Goal: Task Accomplishment & Management: Complete application form

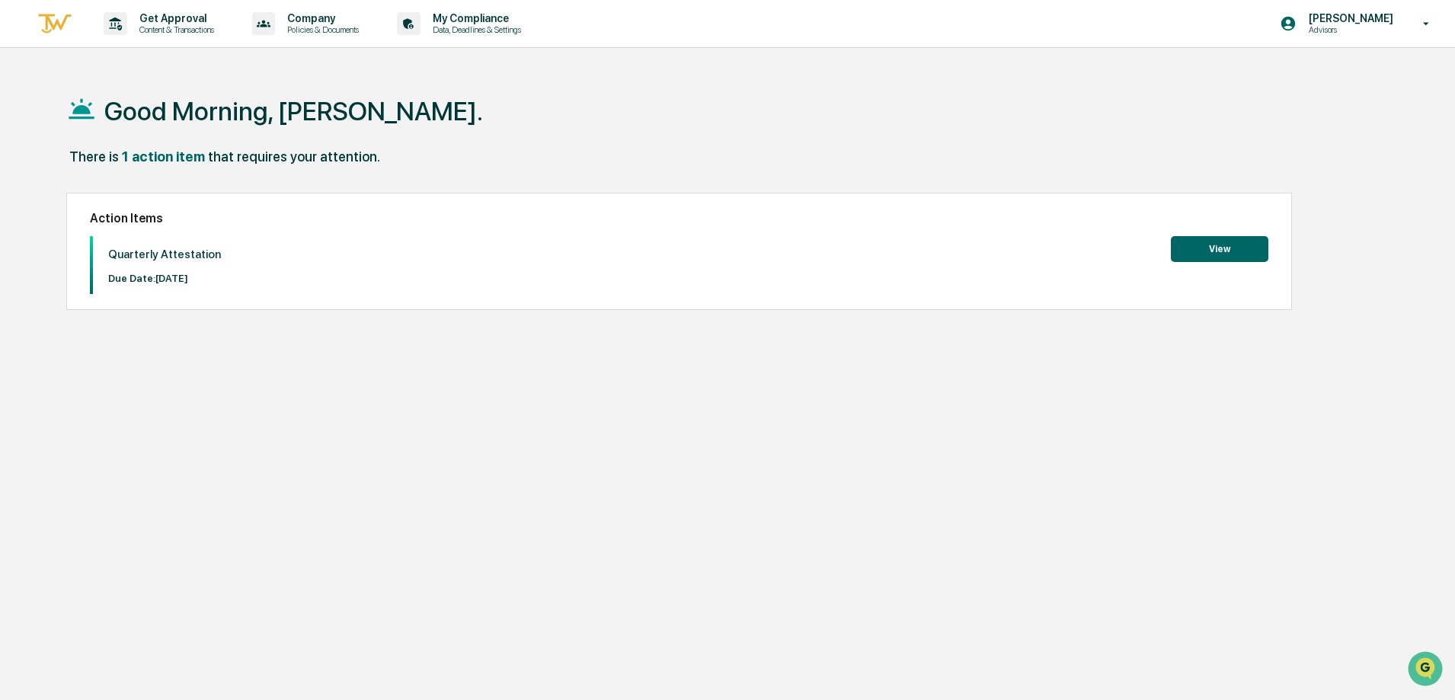
click at [1225, 244] on button "View" at bounding box center [1218, 249] width 97 height 26
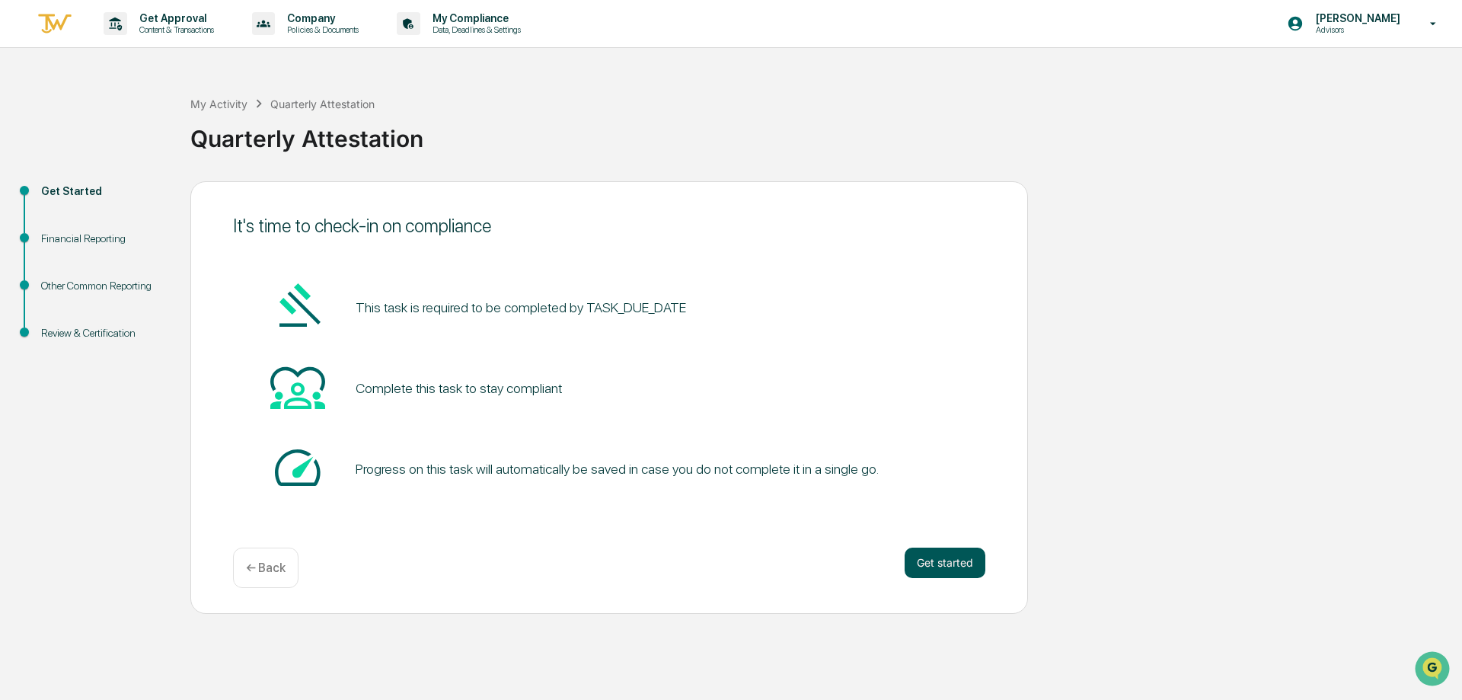
click at [953, 559] on button "Get started" at bounding box center [945, 563] width 81 height 30
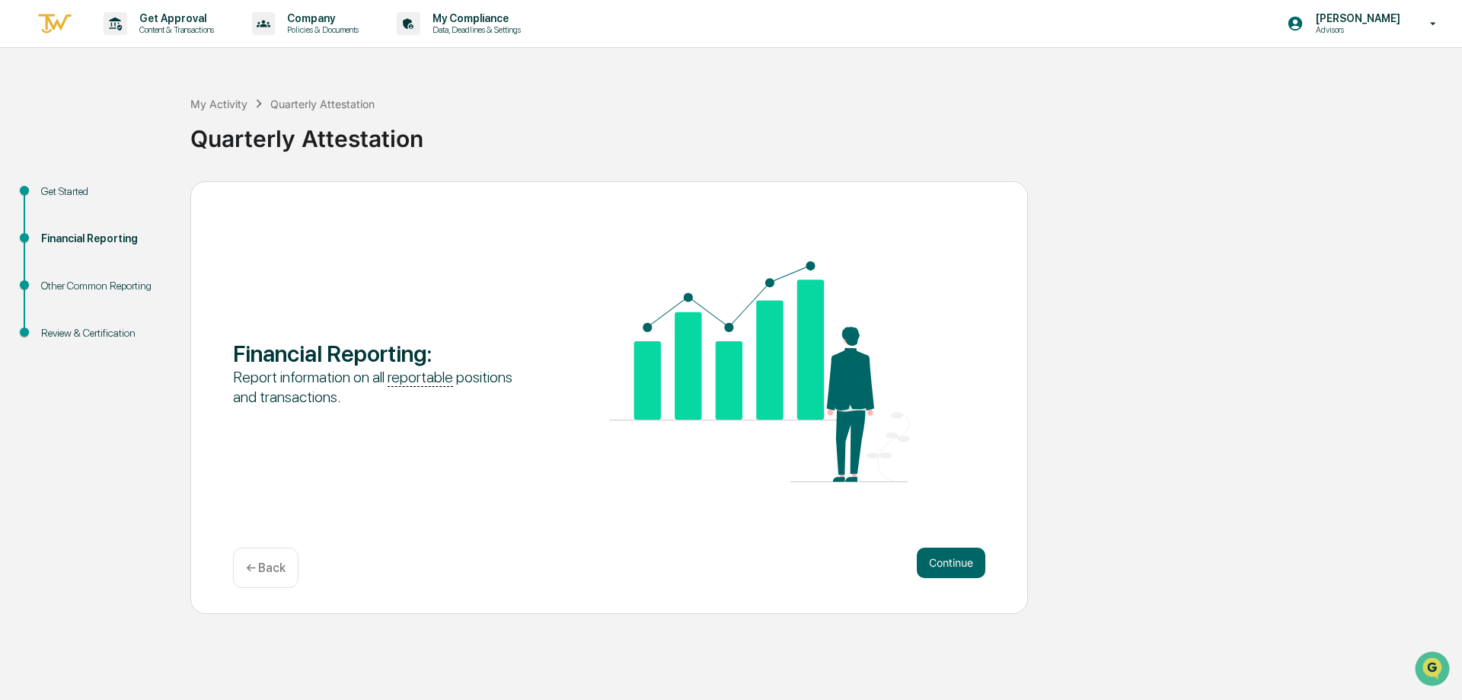
click at [952, 559] on button "Continue" at bounding box center [951, 563] width 69 height 30
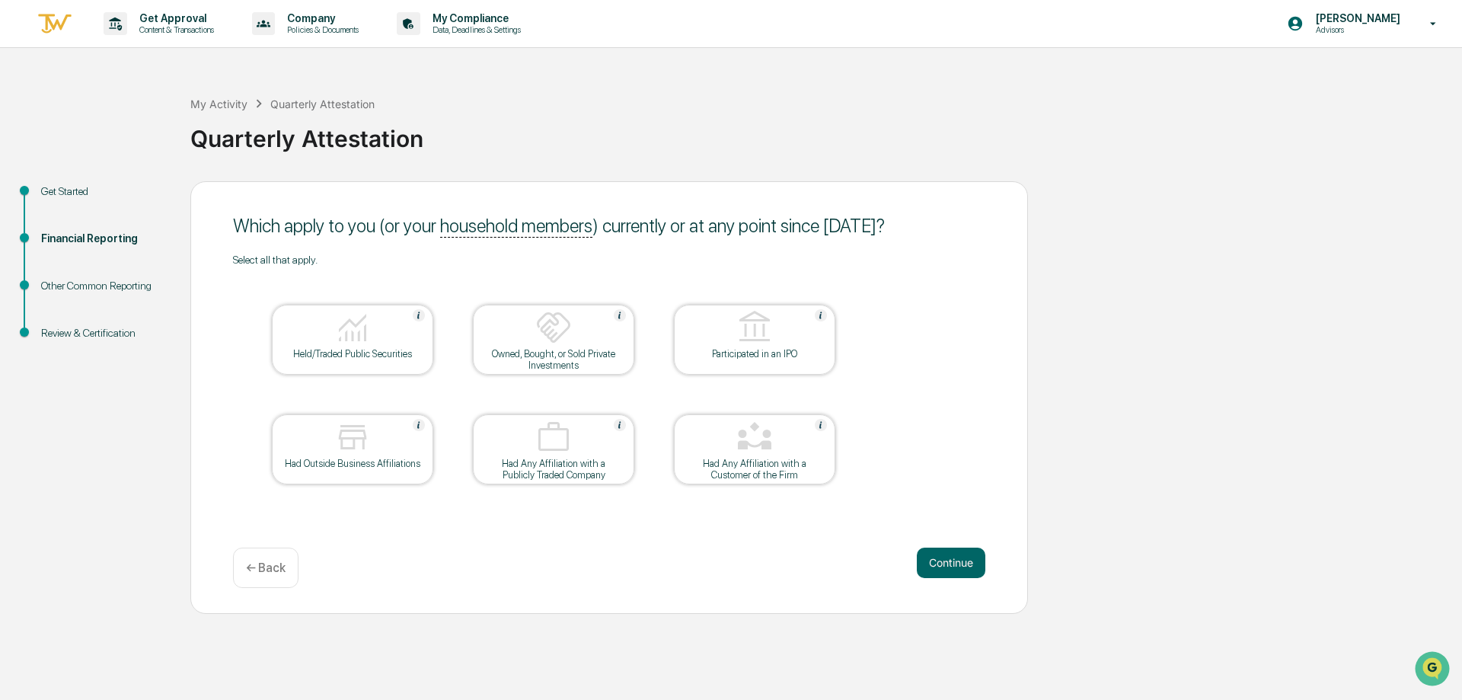
click at [380, 352] on div "Held/Traded Public Securities" at bounding box center [352, 353] width 137 height 11
click at [933, 565] on button "Continue" at bounding box center [951, 563] width 69 height 30
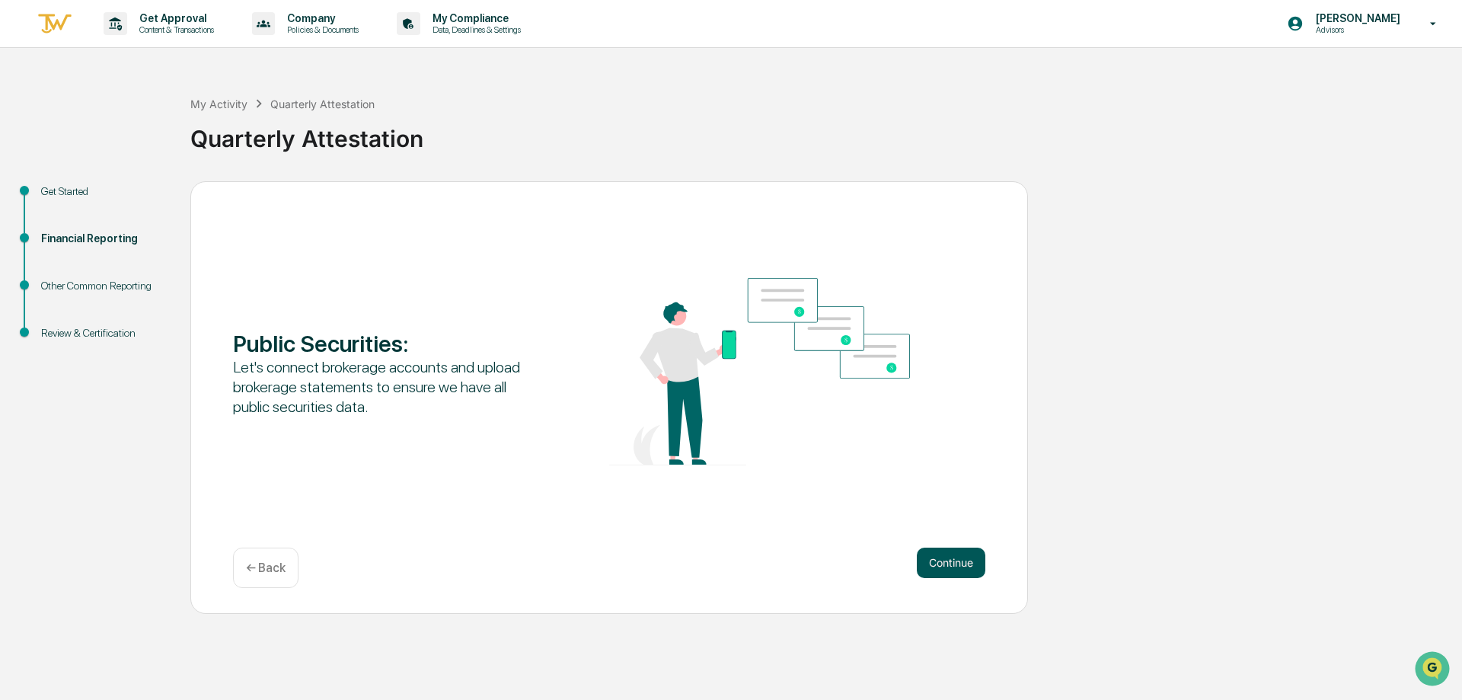
click at [937, 564] on button "Continue" at bounding box center [951, 563] width 69 height 30
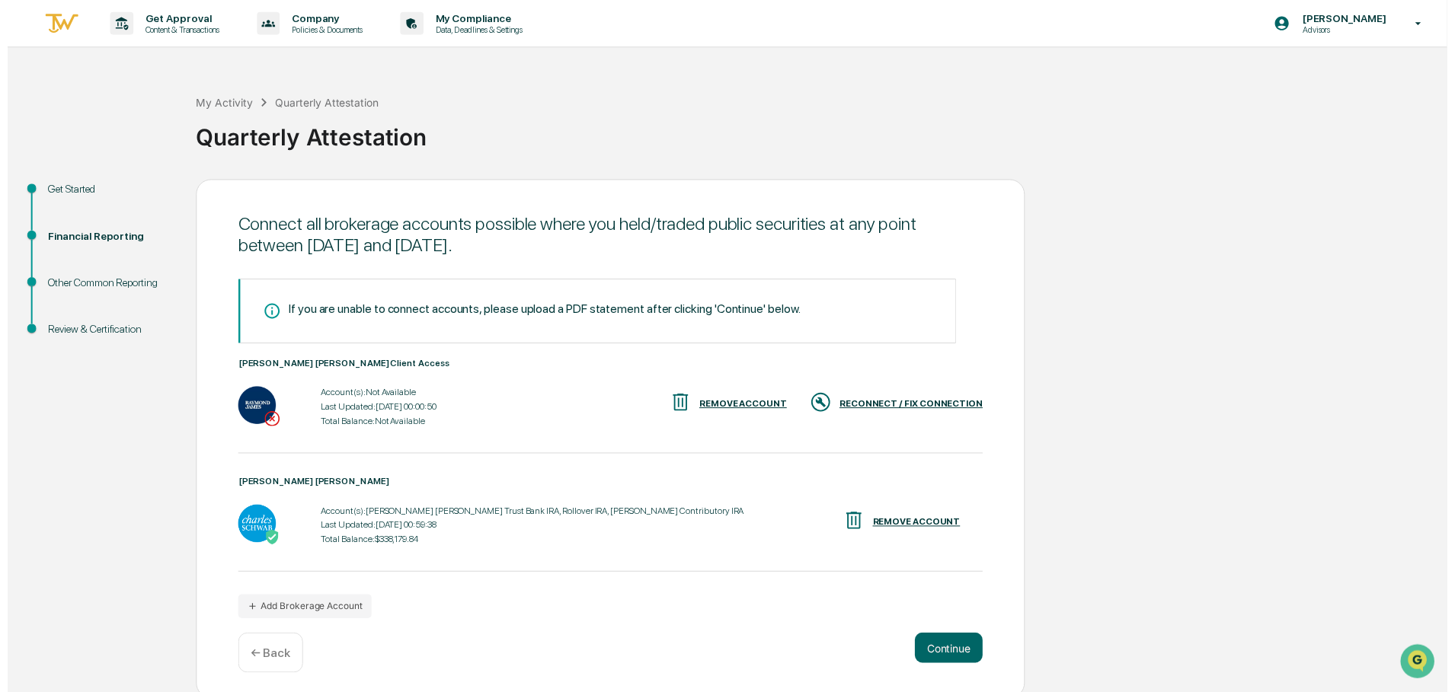
scroll to position [6, 0]
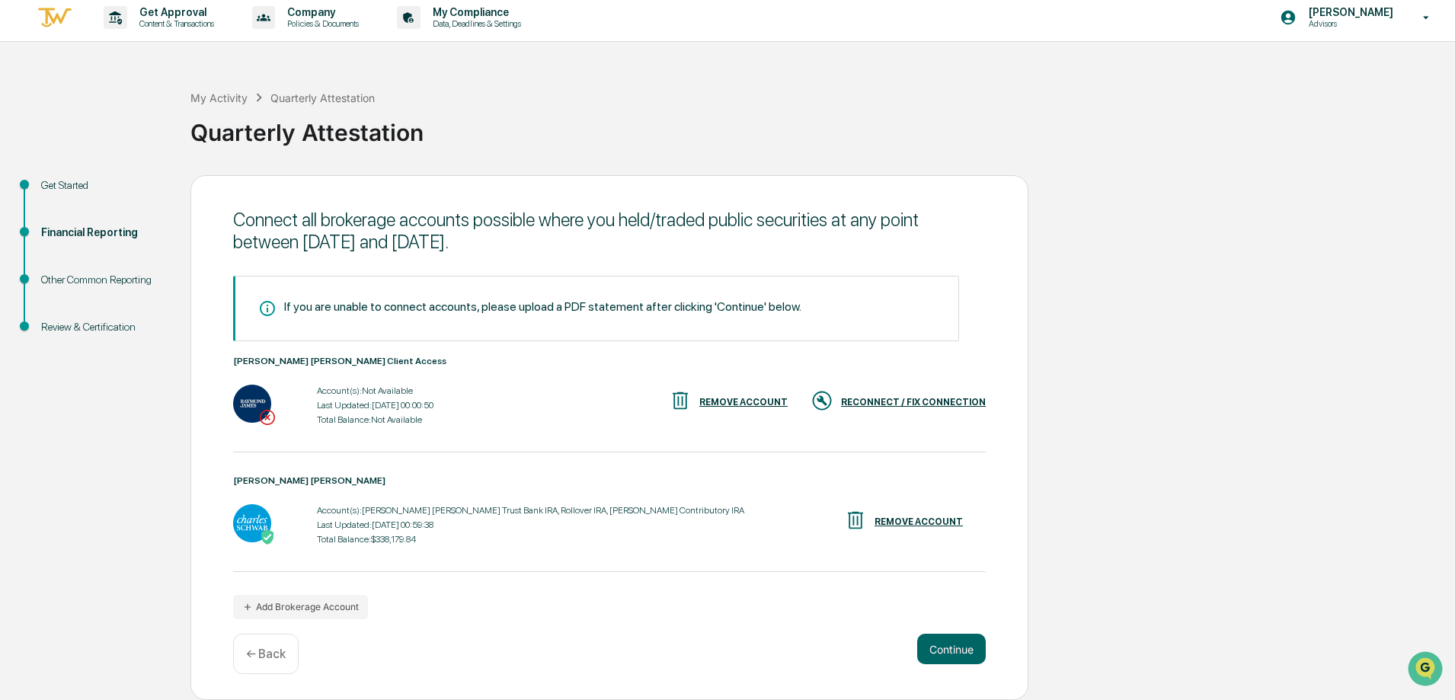
click at [891, 401] on div "RECONNECT / FIX CONNECTION" at bounding box center [913, 402] width 145 height 11
click at [950, 647] on button "Continue" at bounding box center [951, 649] width 69 height 30
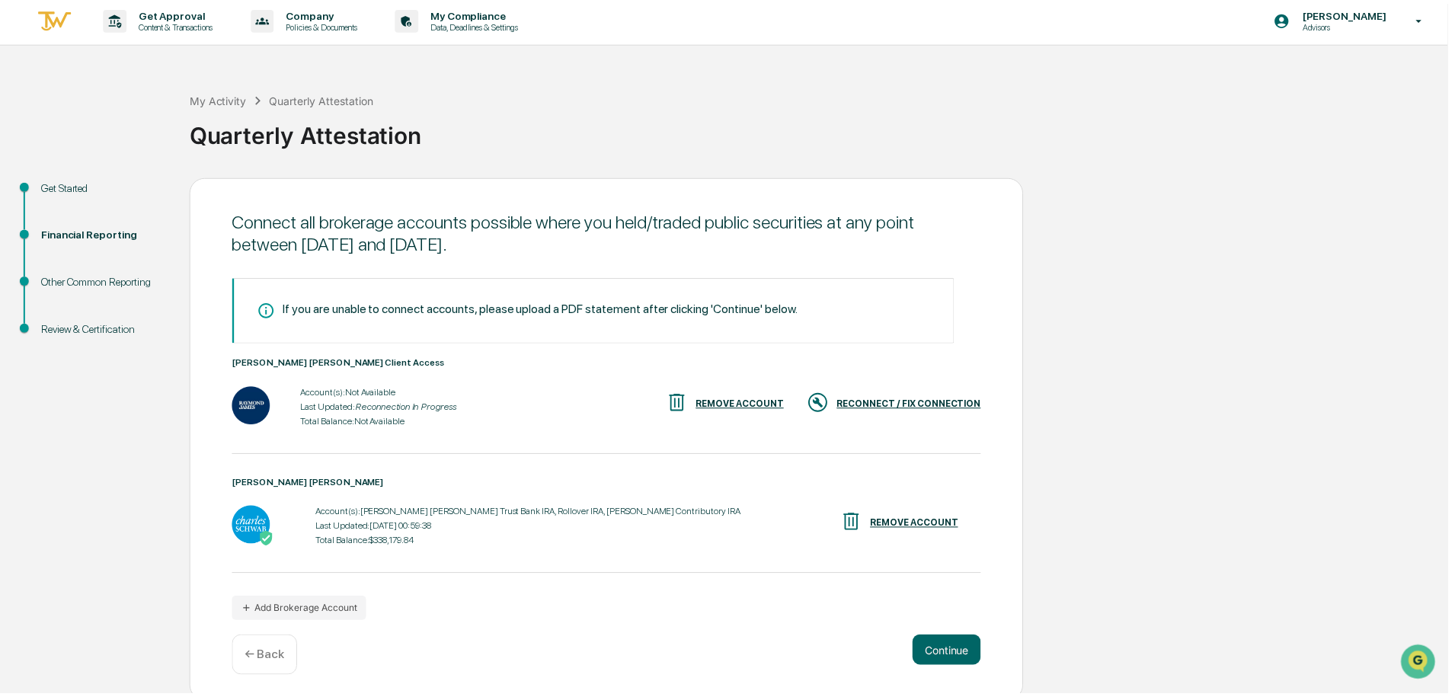
scroll to position [0, 0]
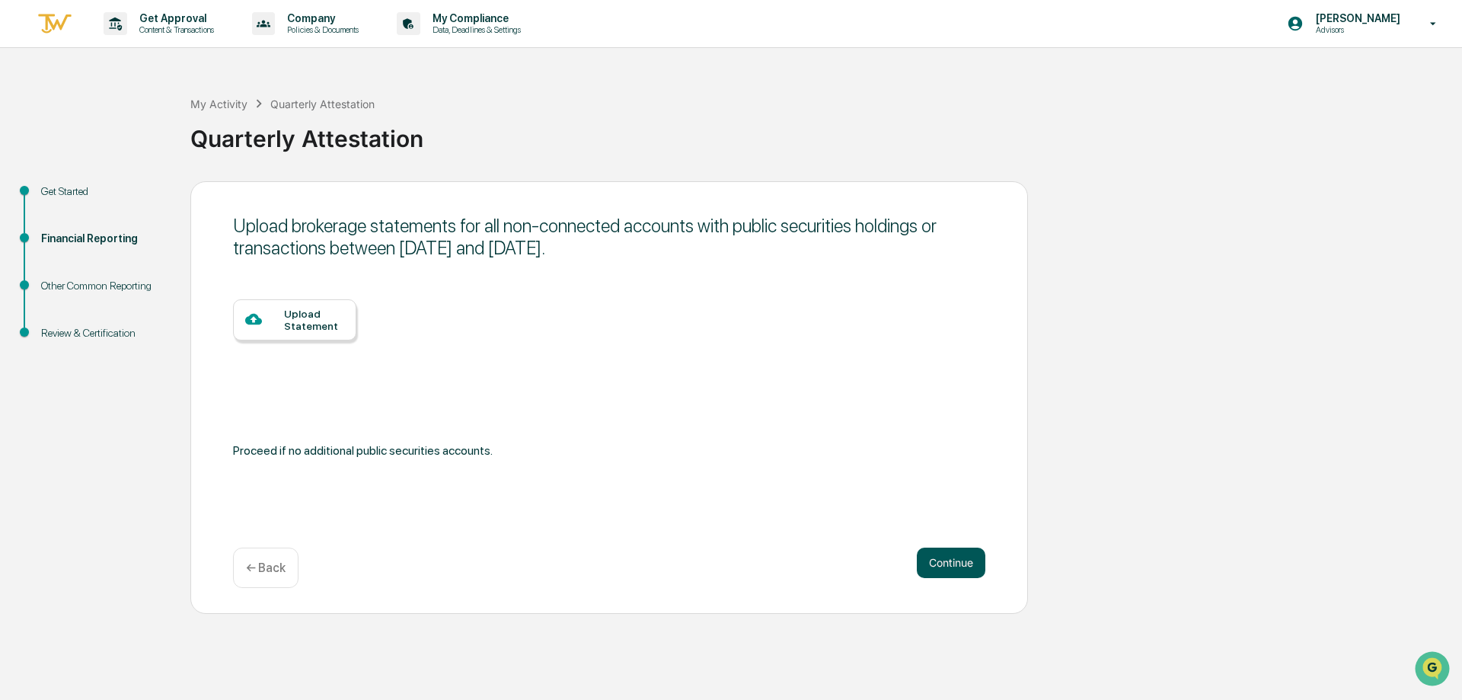
click at [928, 562] on button "Continue" at bounding box center [951, 563] width 69 height 30
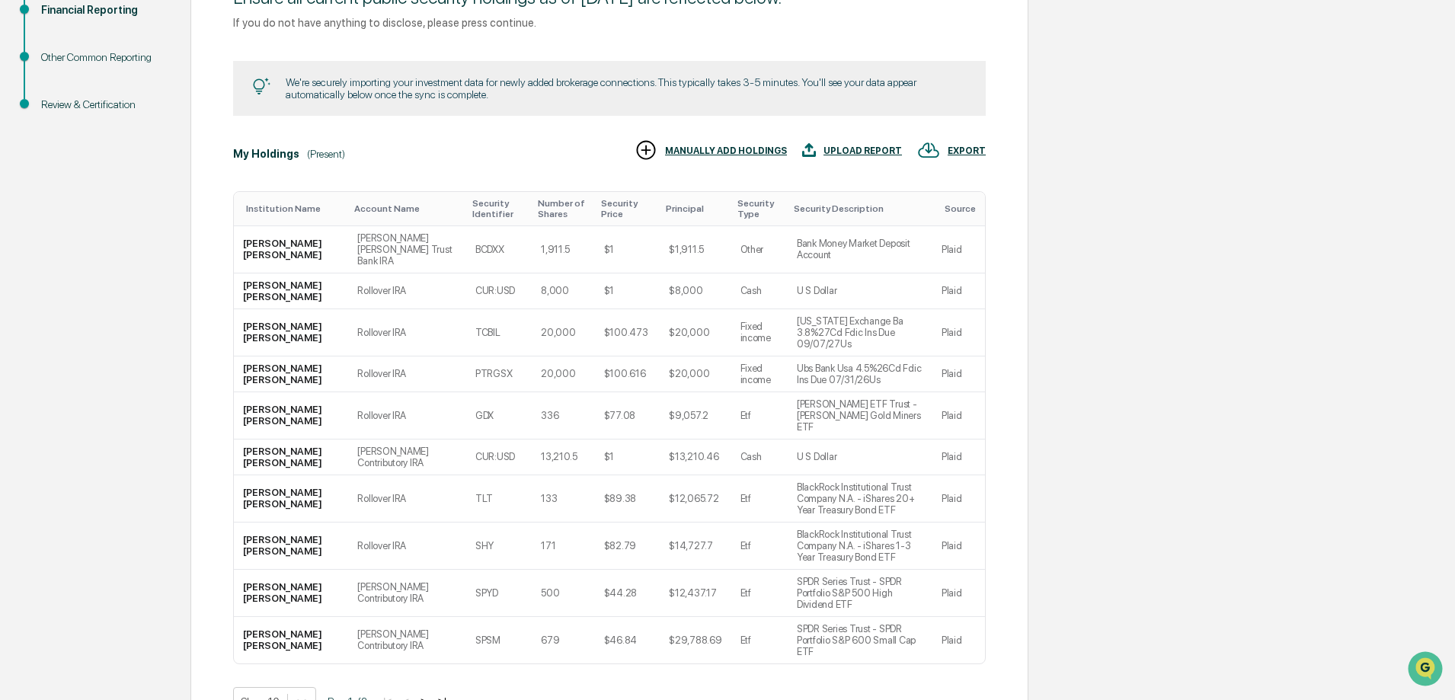
scroll to position [245, 0]
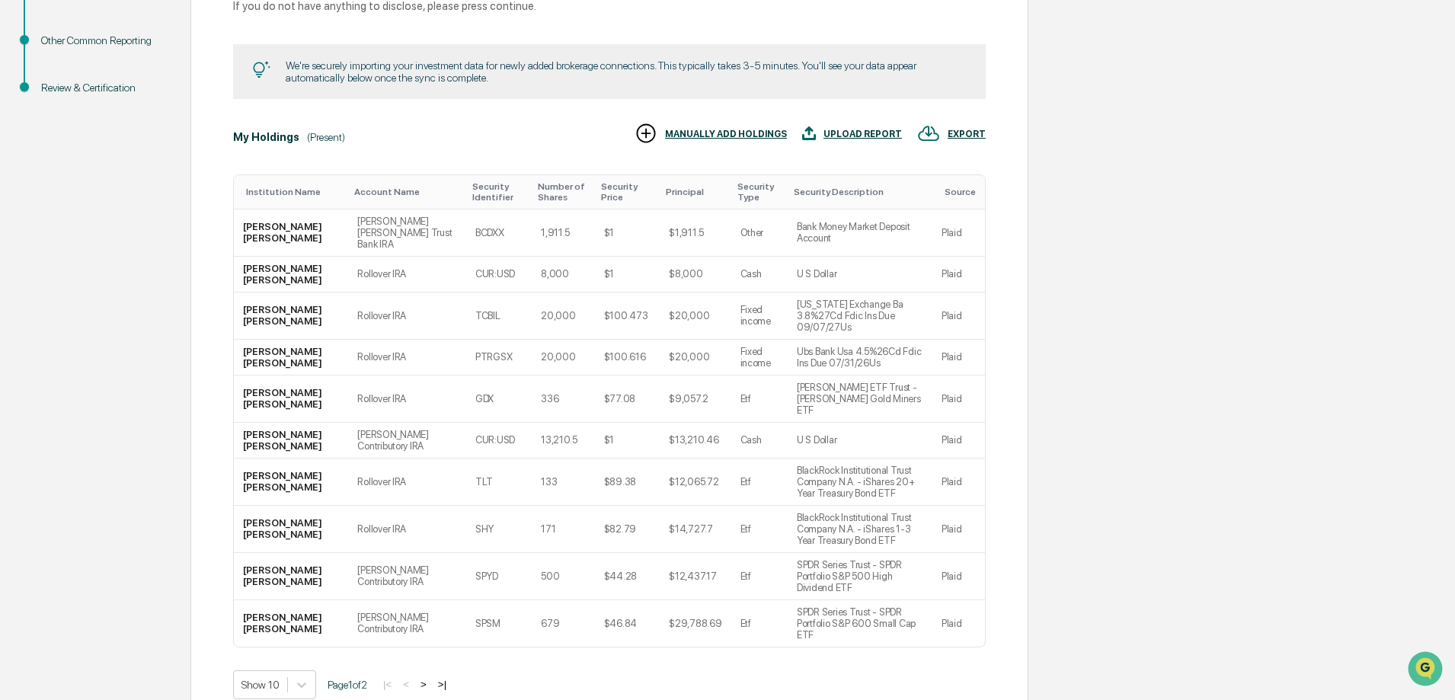
click at [431, 678] on button ">" at bounding box center [423, 684] width 15 height 13
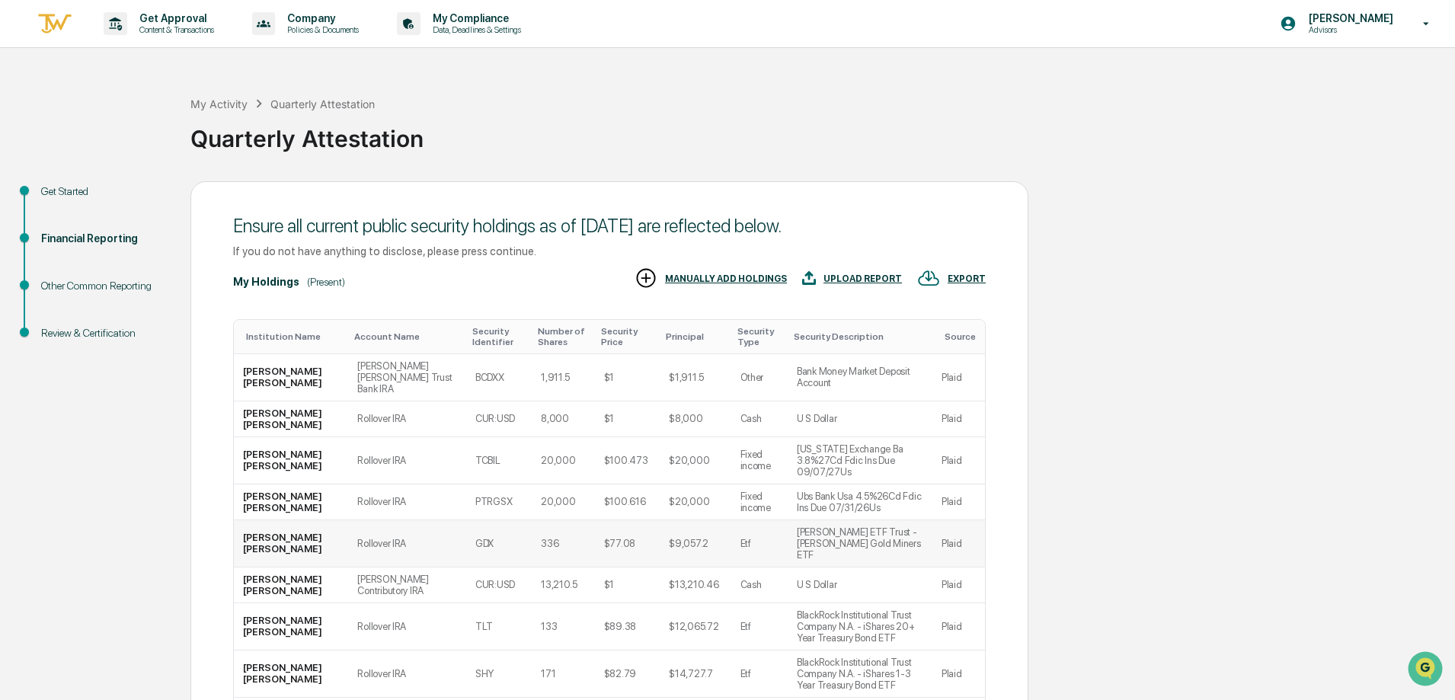
scroll to position [145, 0]
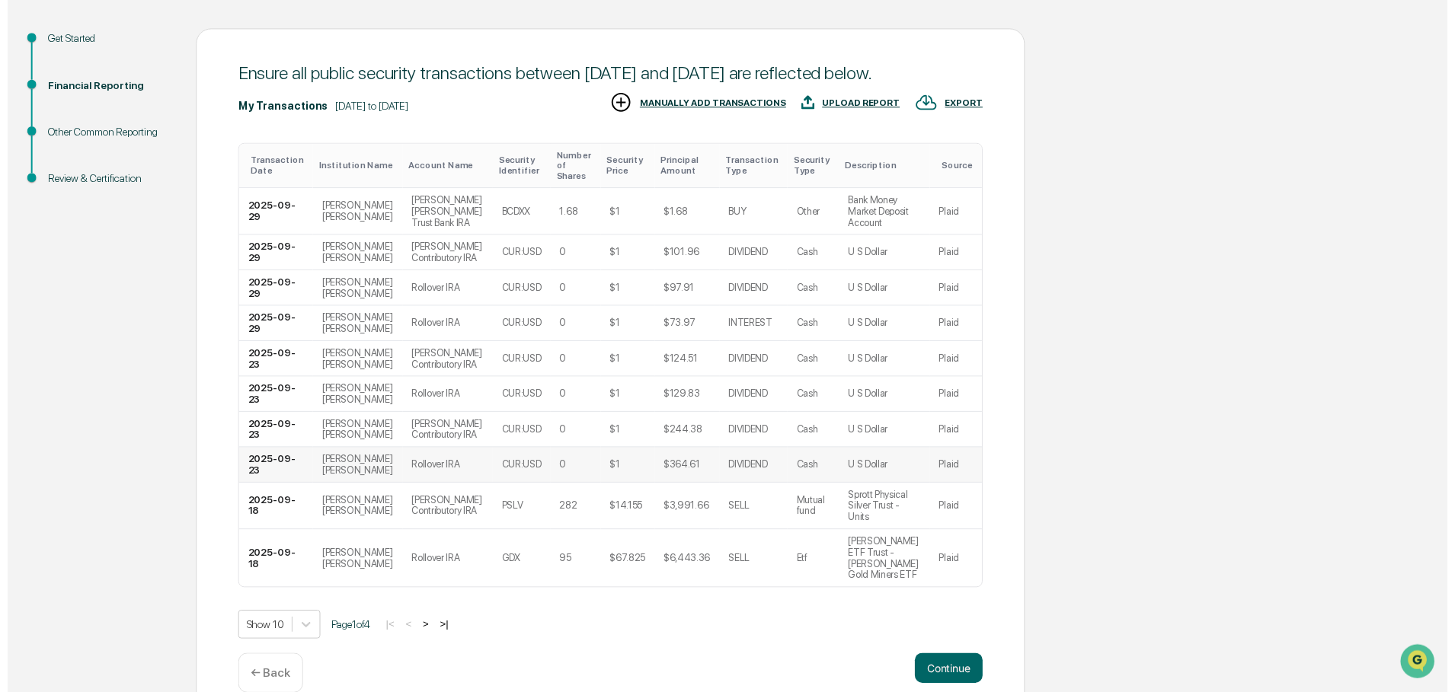
scroll to position [156, 0]
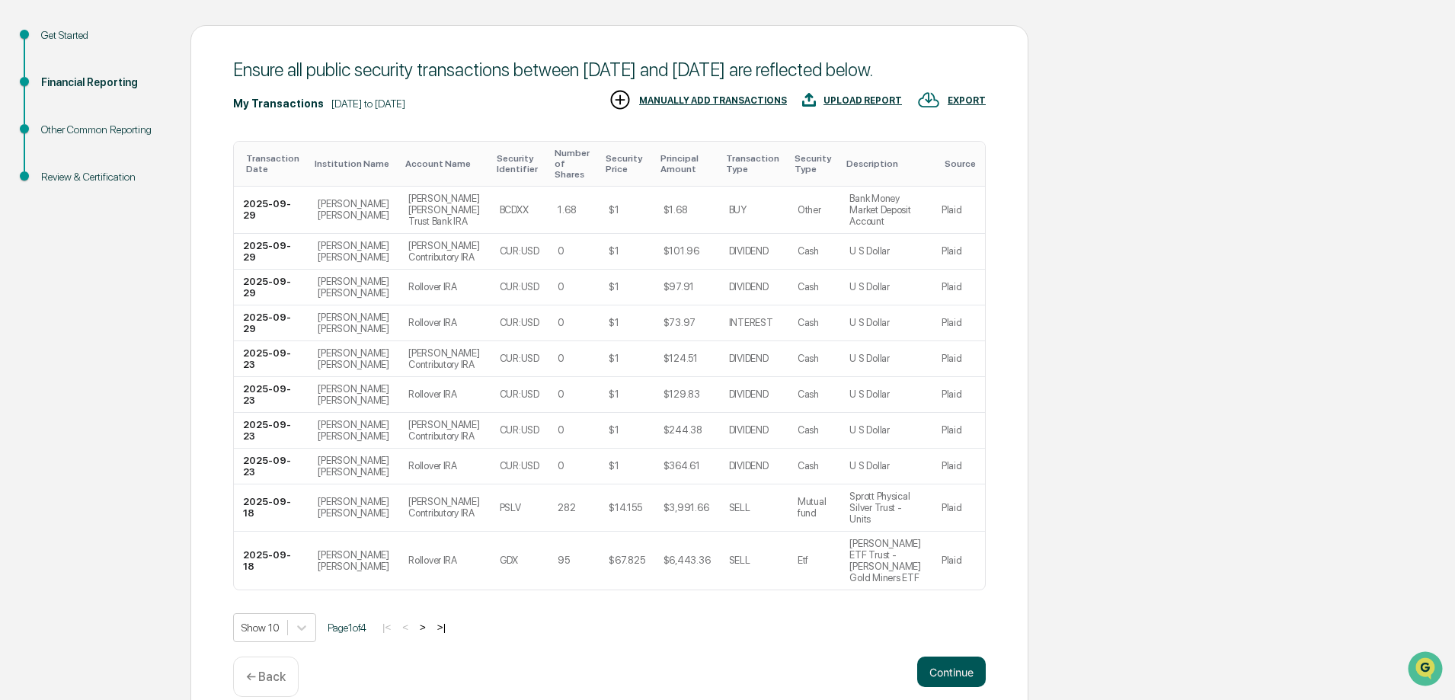
click at [937, 656] on button "Continue" at bounding box center [951, 671] width 69 height 30
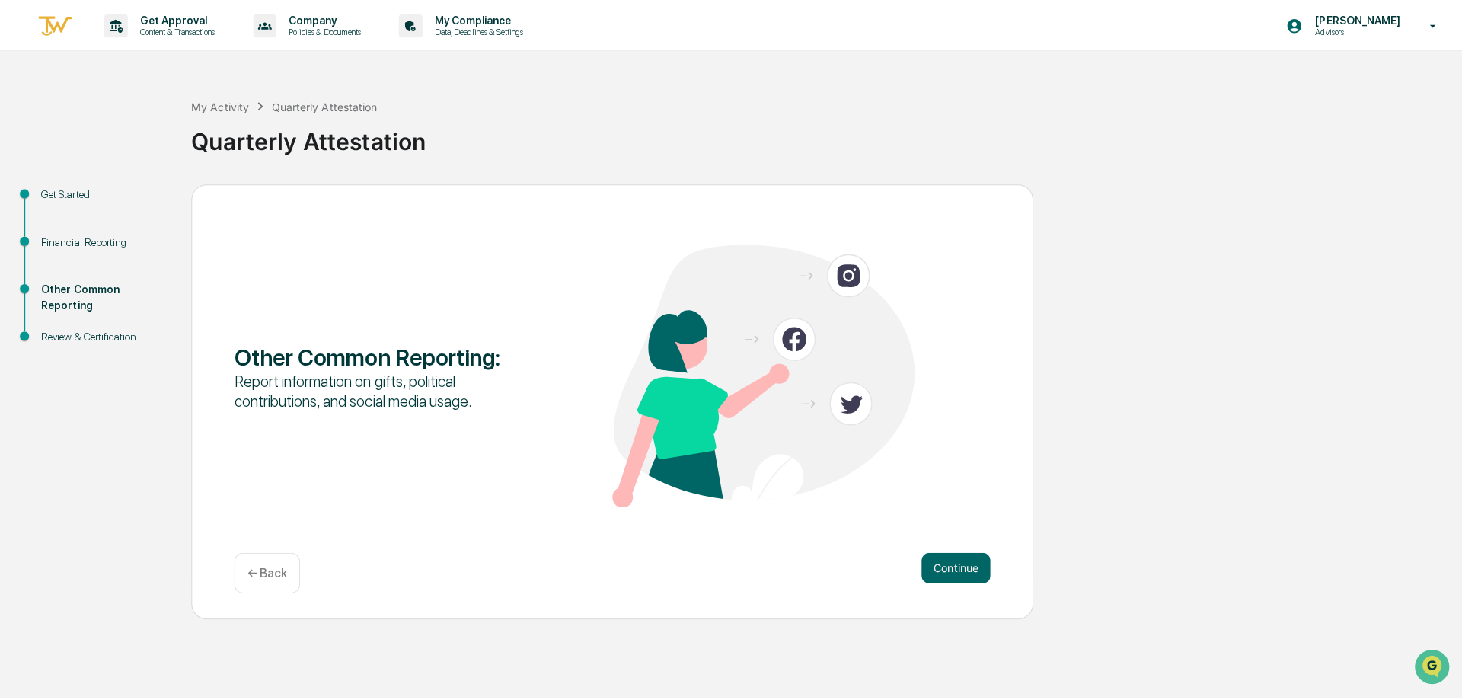
scroll to position [0, 0]
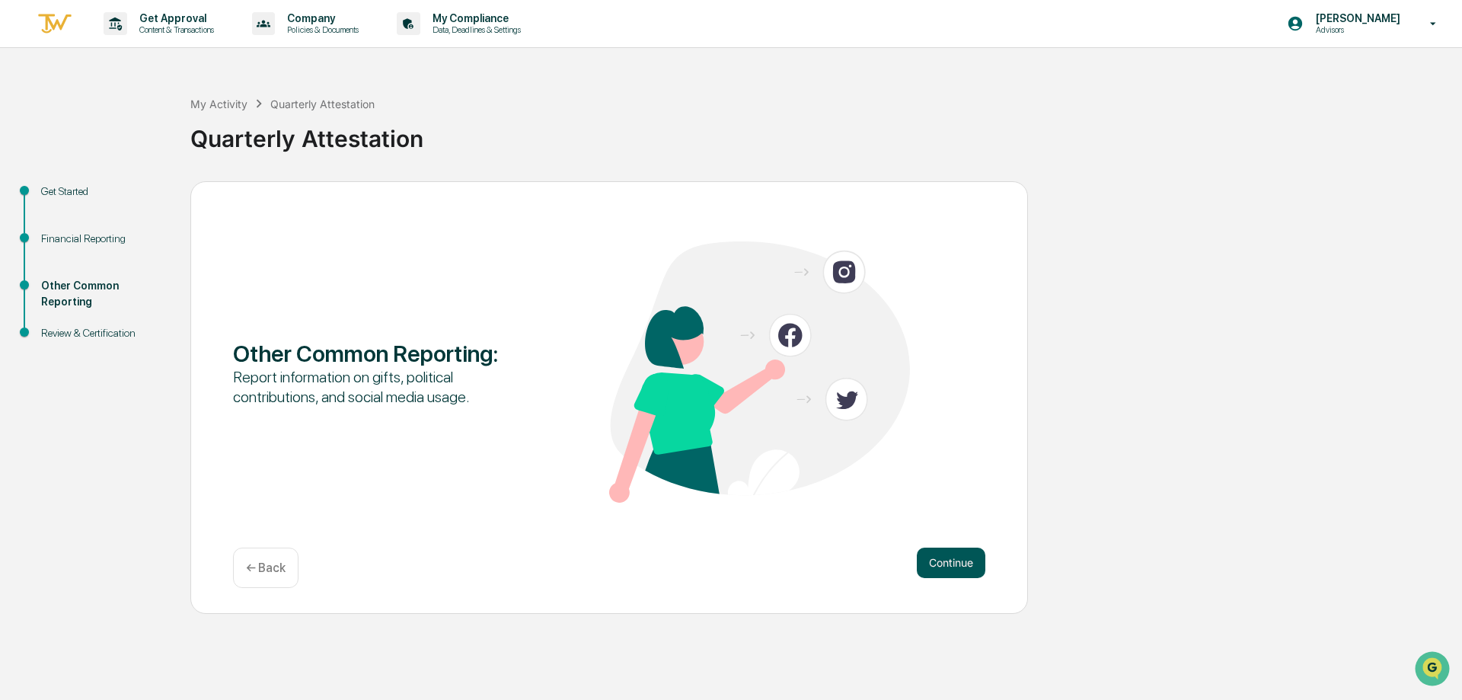
click at [937, 563] on button "Continue" at bounding box center [951, 563] width 69 height 30
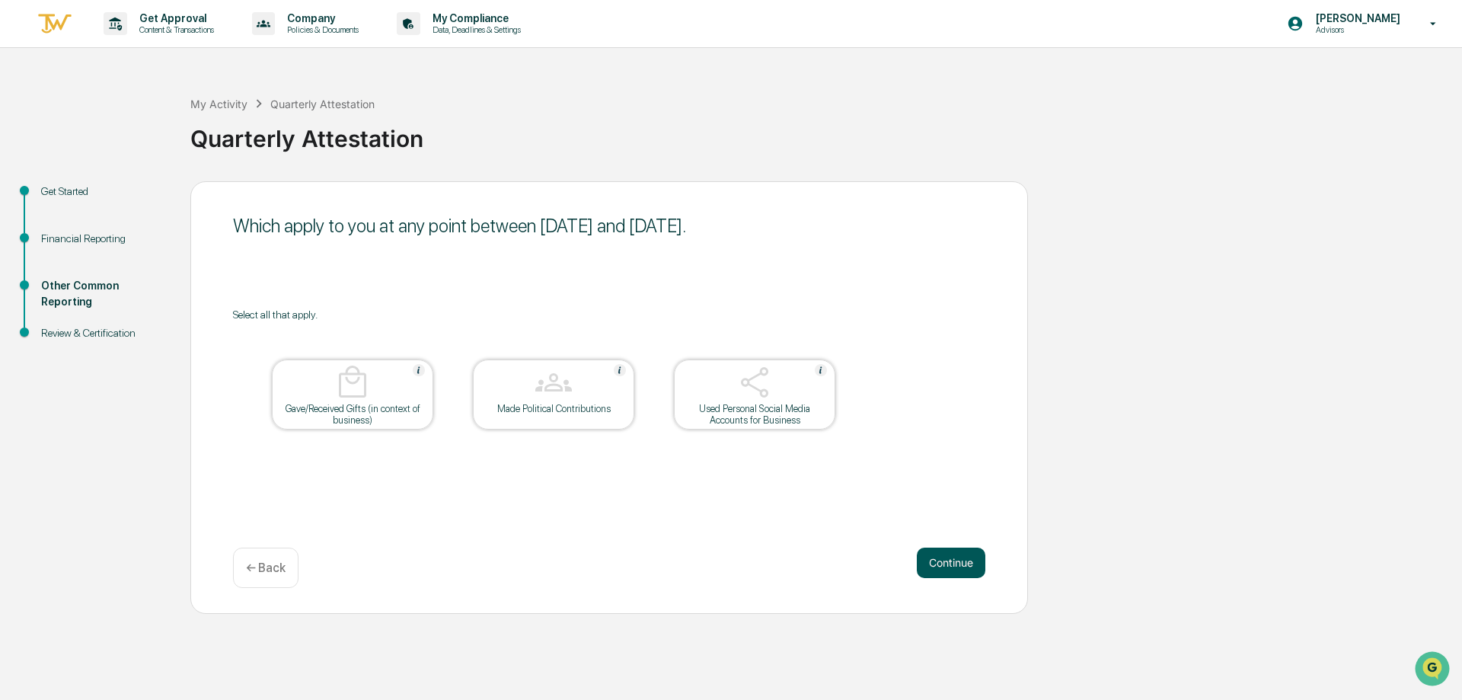
click at [955, 561] on button "Continue" at bounding box center [951, 563] width 69 height 30
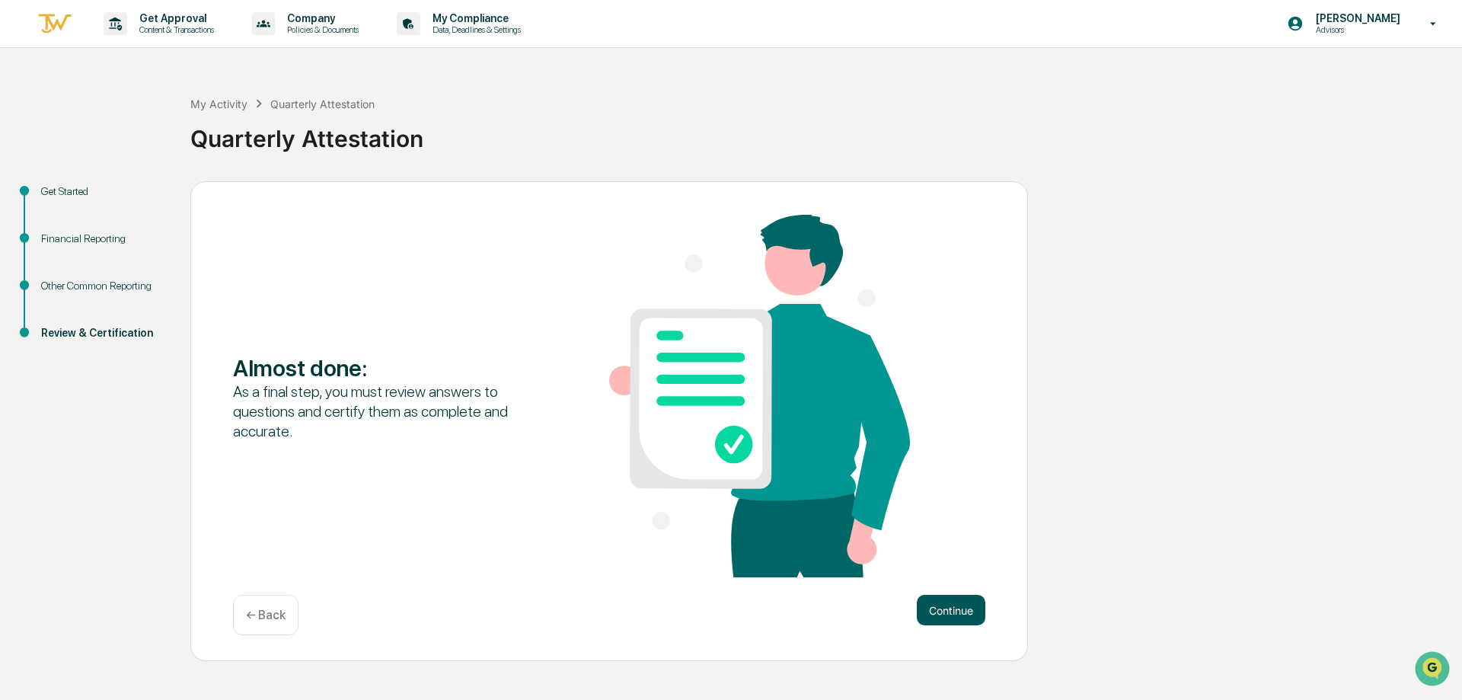
click at [944, 605] on button "Continue" at bounding box center [951, 610] width 69 height 30
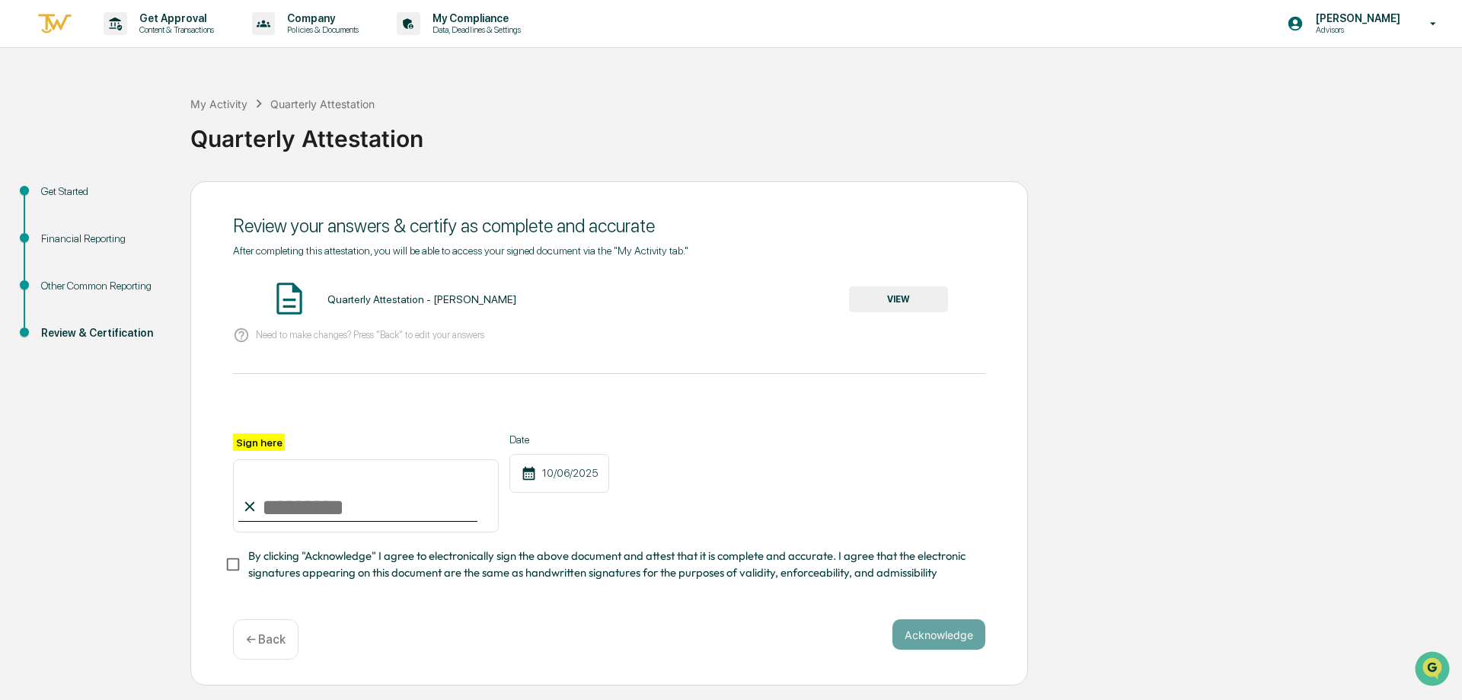
click at [893, 295] on button "VIEW" at bounding box center [898, 299] width 99 height 26
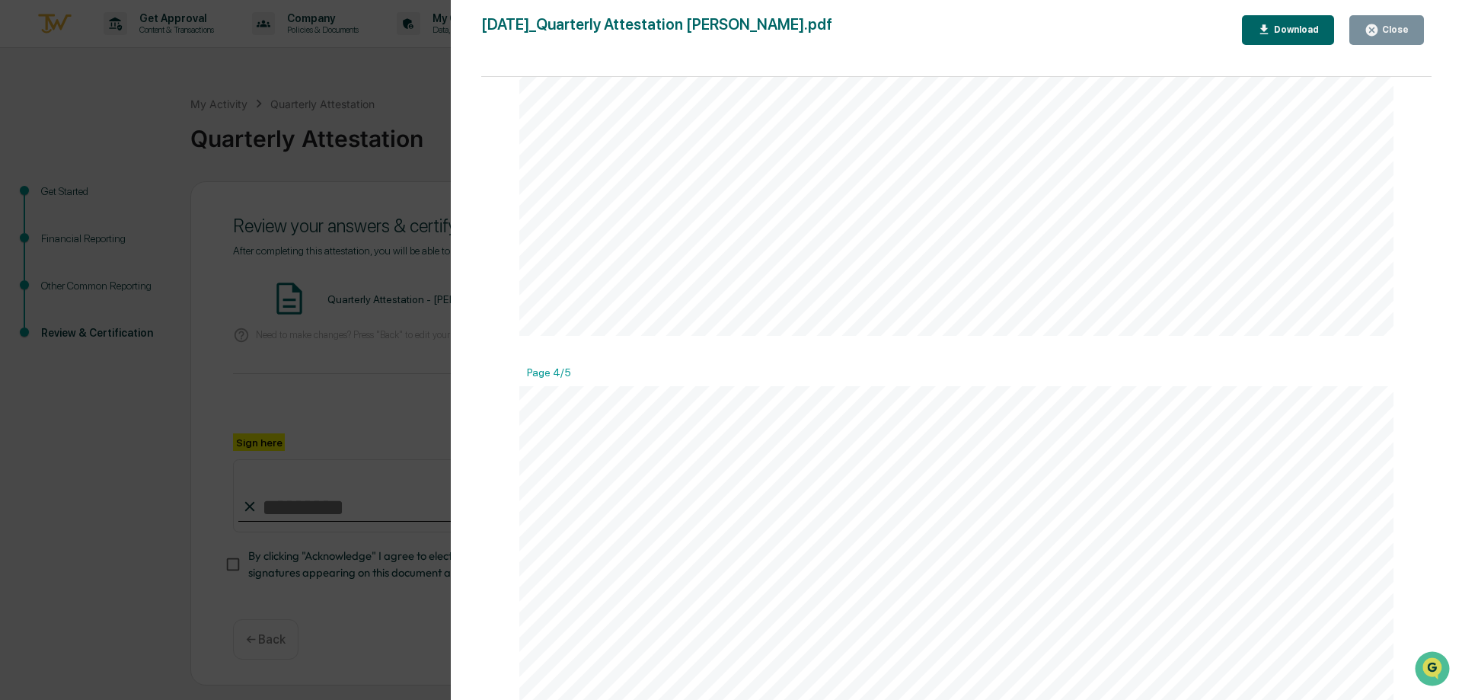
scroll to position [3508, 0]
click at [1378, 32] on icon "button" at bounding box center [1371, 29] width 11 height 11
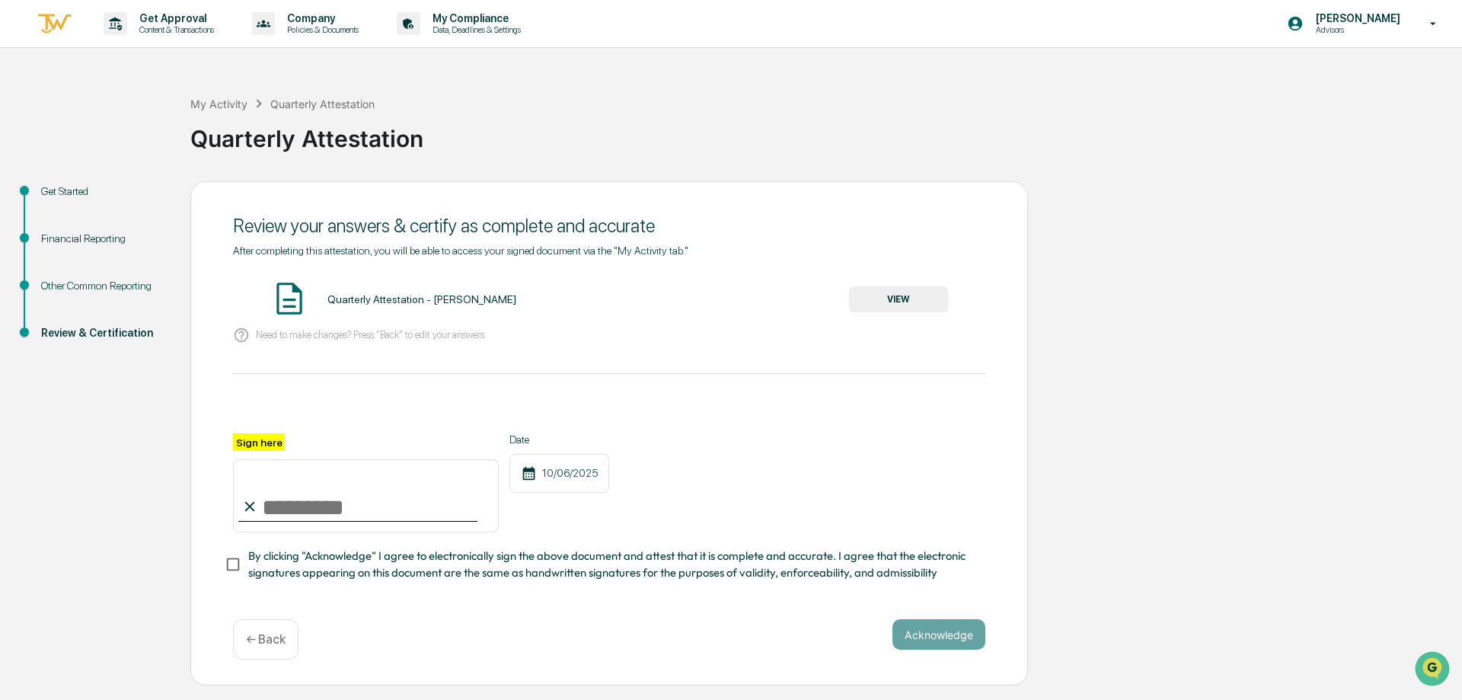
click at [267, 445] on label "Sign here" at bounding box center [259, 442] width 52 height 18
click at [267, 459] on input "Sign here" at bounding box center [366, 495] width 266 height 73
type input "**********"
click at [730, 419] on div at bounding box center [609, 415] width 752 height 37
click at [928, 644] on button "Acknowledge" at bounding box center [939, 634] width 93 height 30
